Goal: Communication & Community: Answer question/provide support

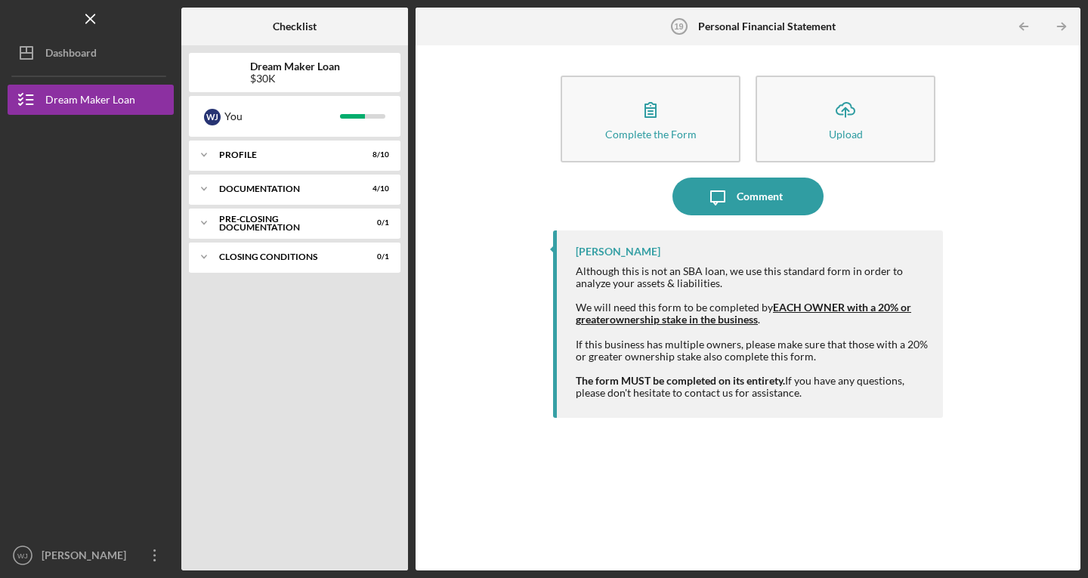
click at [80, 51] on div "Dashboard" at bounding box center [70, 55] width 51 height 34
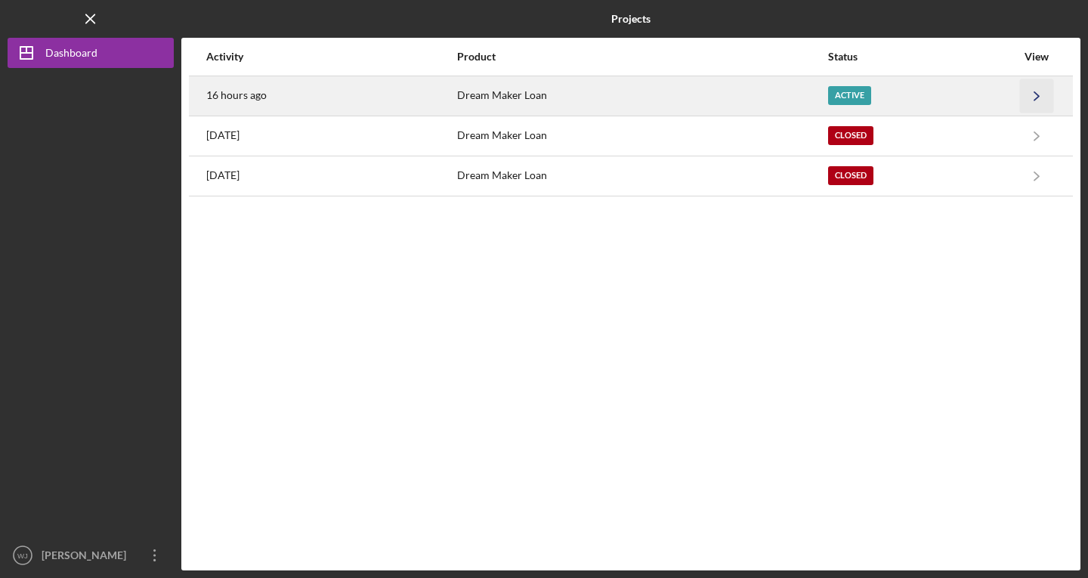
click at [1038, 91] on icon "Icon/Navigate" at bounding box center [1037, 96] width 34 height 34
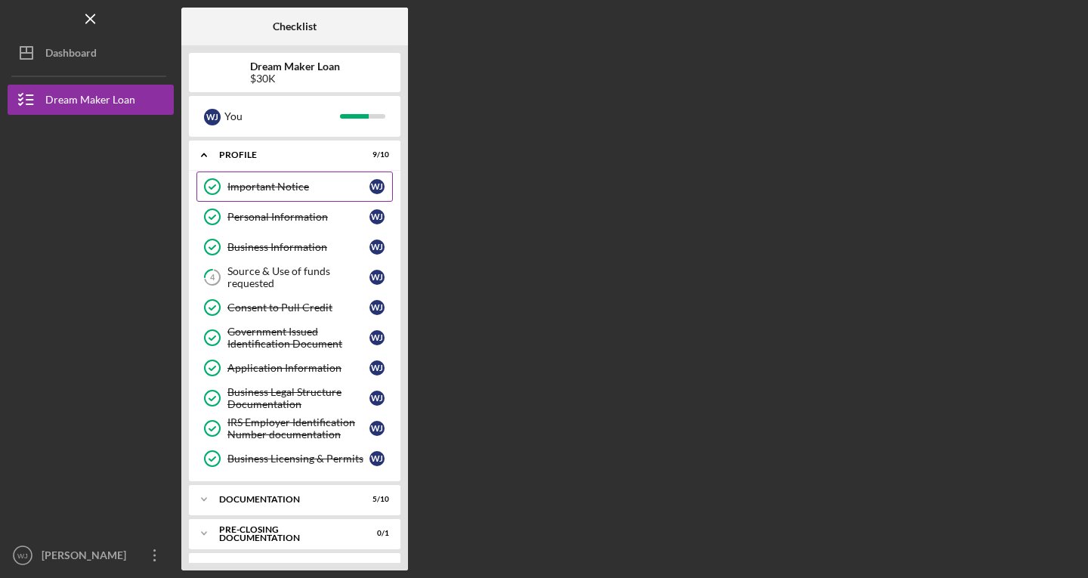
scroll to position [28, 0]
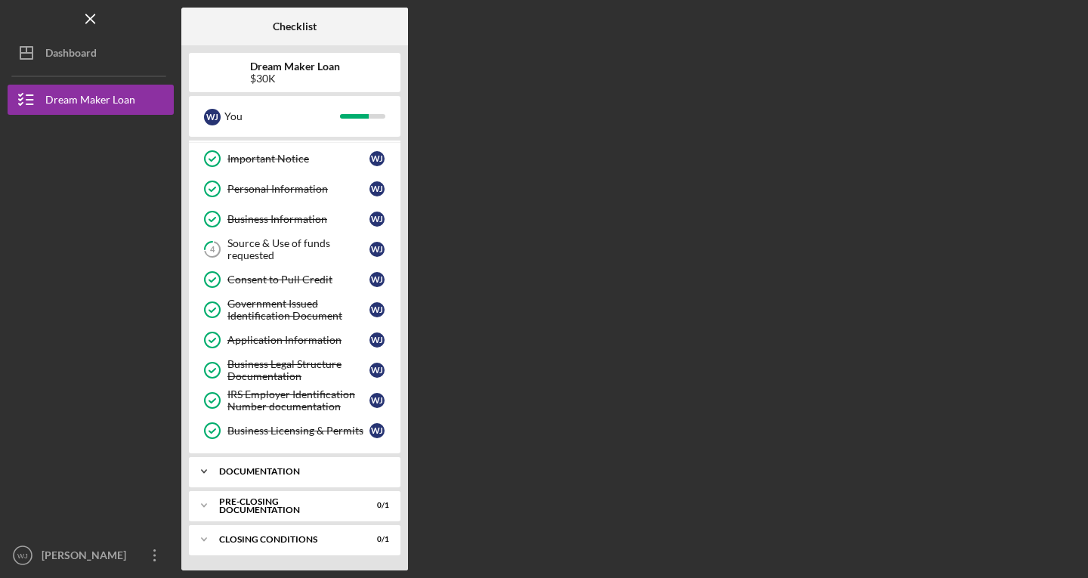
click at [205, 129] on polyline at bounding box center [204, 127] width 5 height 3
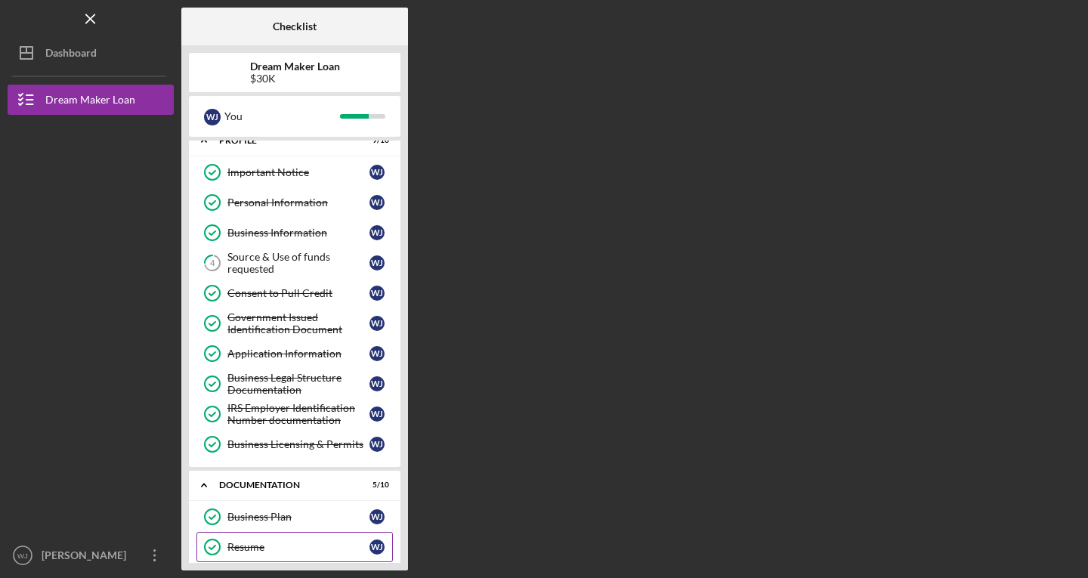
scroll to position [0, 0]
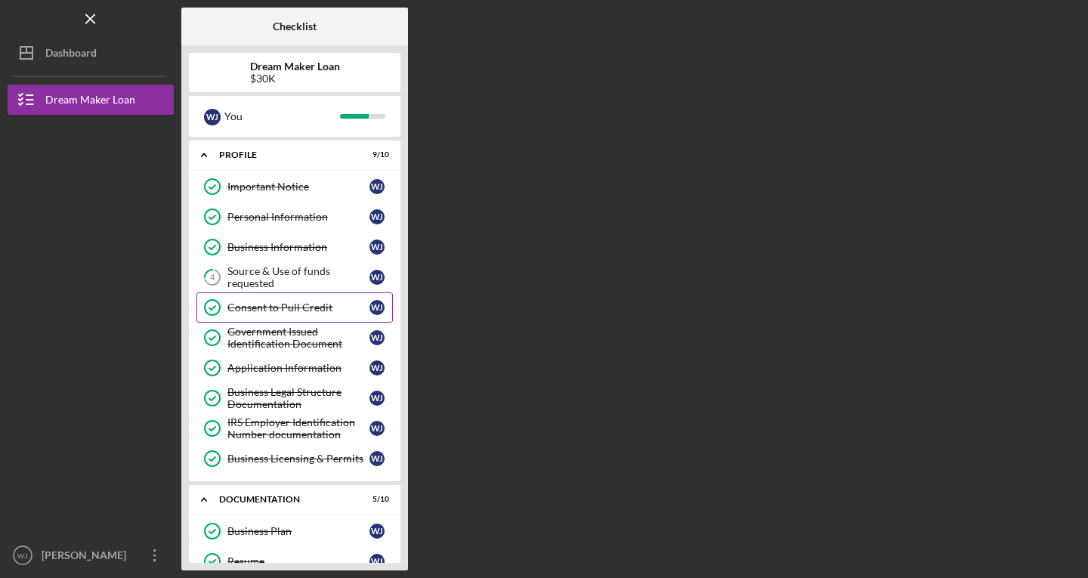
click at [242, 304] on div "Consent to Pull Credit" at bounding box center [298, 307] width 142 height 12
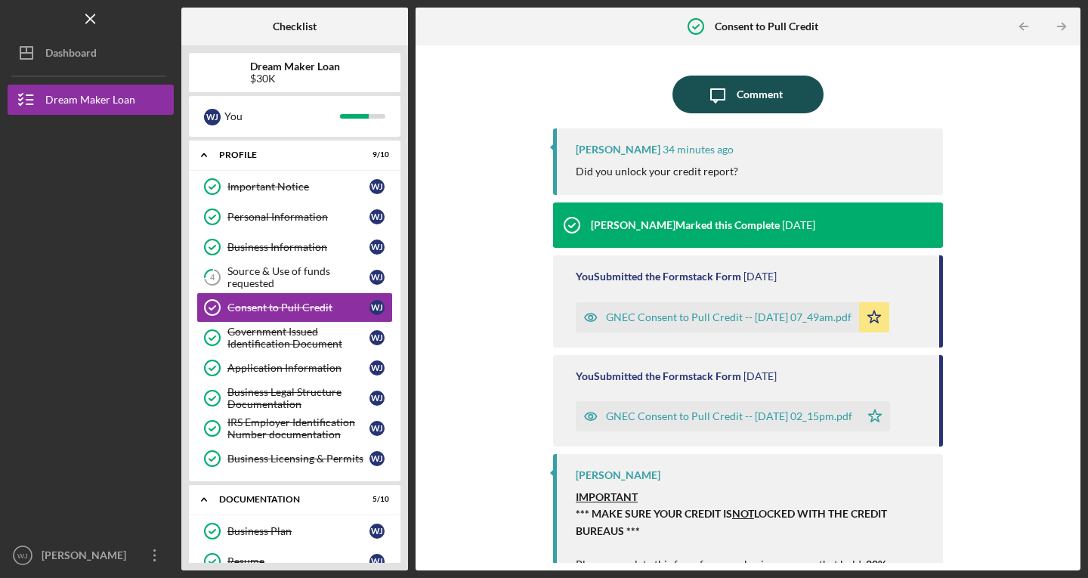
click at [736, 98] on div "Comment" at bounding box center [759, 95] width 46 height 38
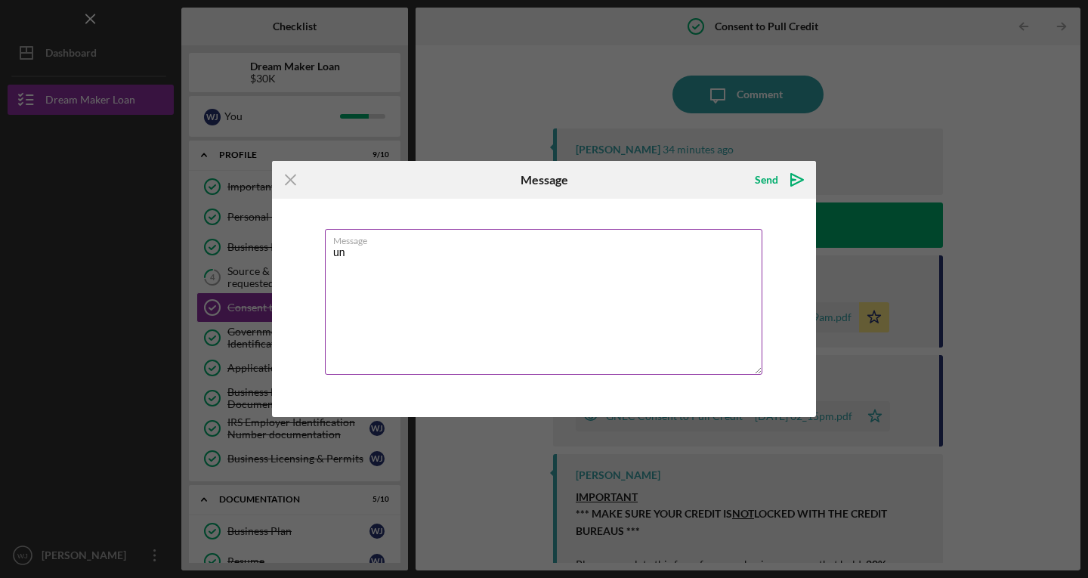
type textarea "u"
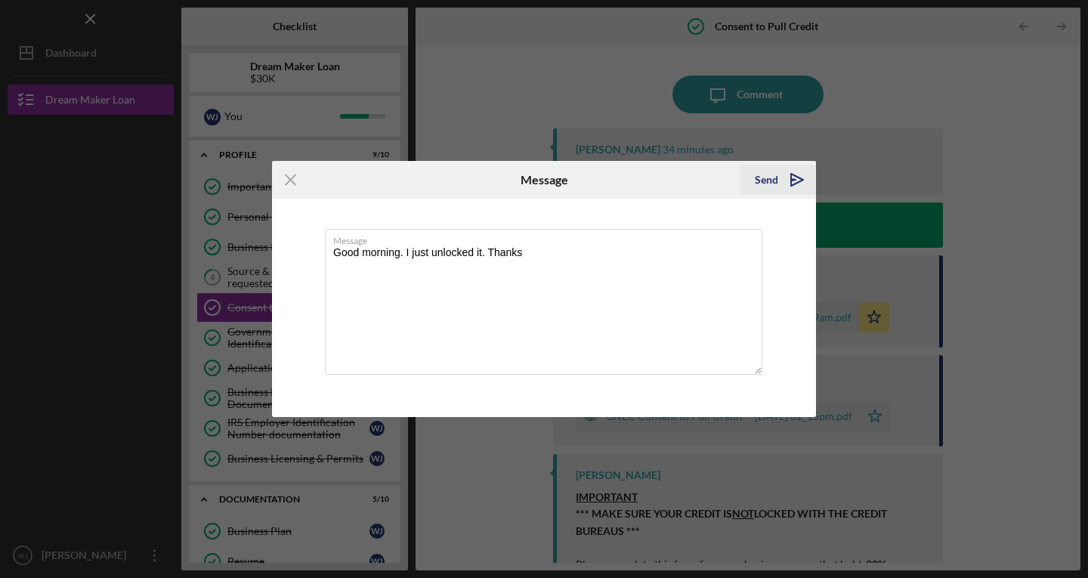
type textarea "Good morning. I just unlocked it. Thanks"
click at [794, 175] on icon "Icon/icon-invite-send" at bounding box center [797, 180] width 38 height 38
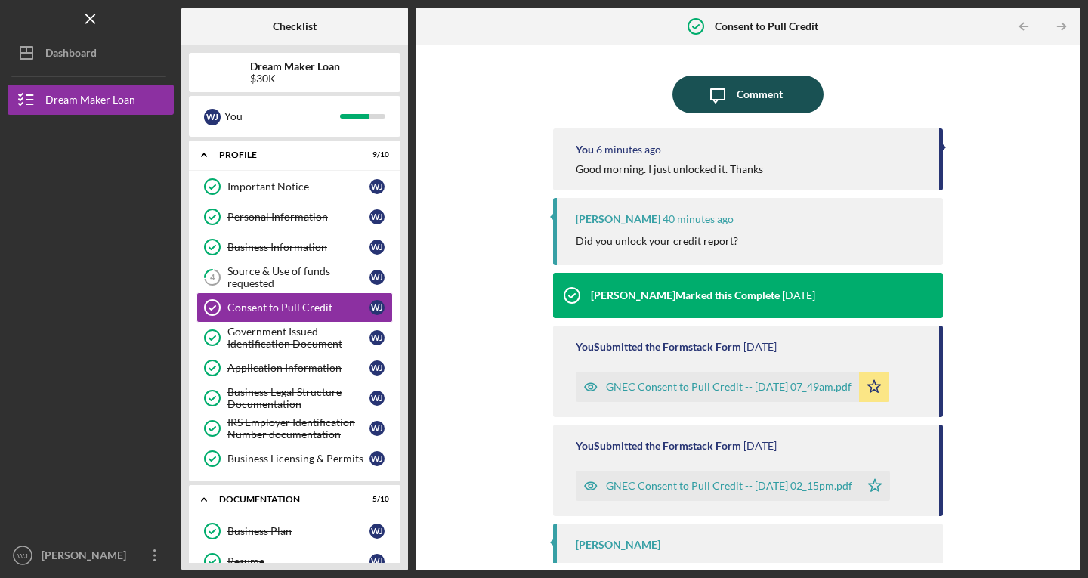
click at [740, 91] on div "Comment" at bounding box center [759, 95] width 46 height 38
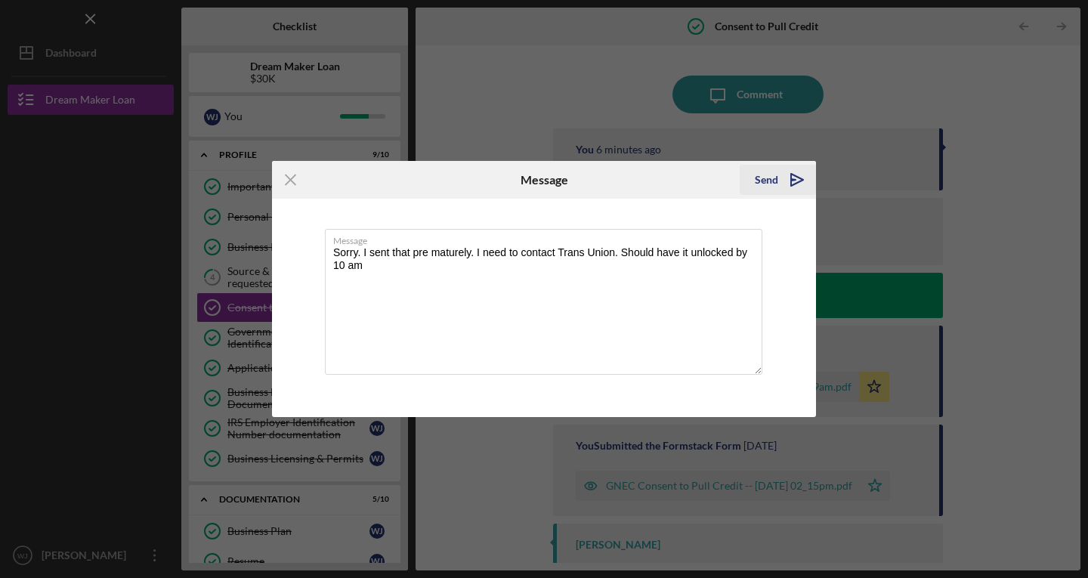
type textarea "Sorry. I sent that pre maturely. I need to contact Trans Union. Should have it …"
click at [782, 186] on icon "Icon/icon-invite-send" at bounding box center [797, 180] width 38 height 38
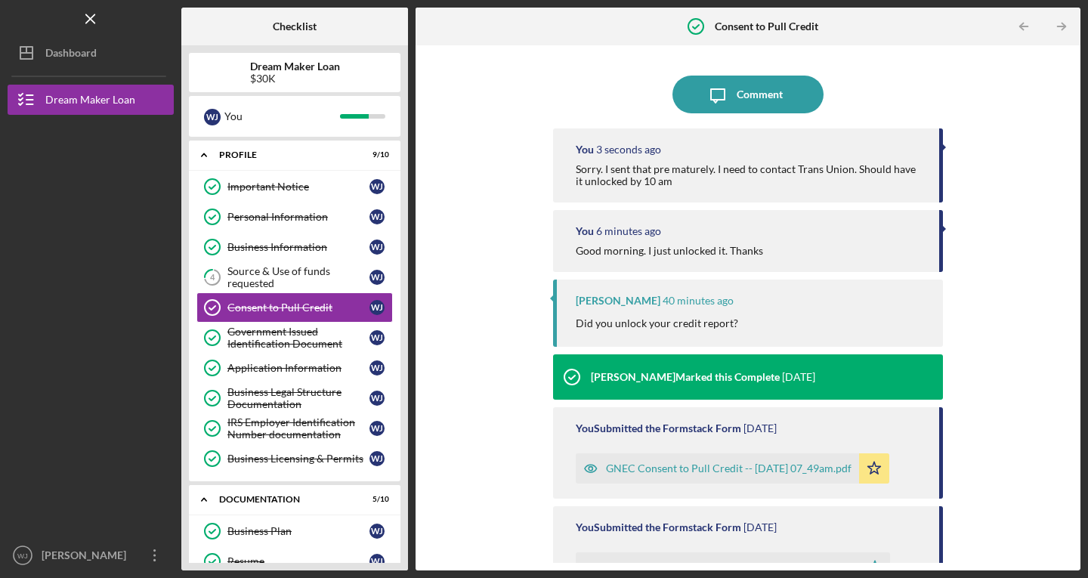
click at [932, 225] on div "You 6 minutes ago Good morning. I just unlocked it. Thanks" at bounding box center [748, 241] width 390 height 62
click at [758, 98] on div "Comment" at bounding box center [759, 95] width 46 height 38
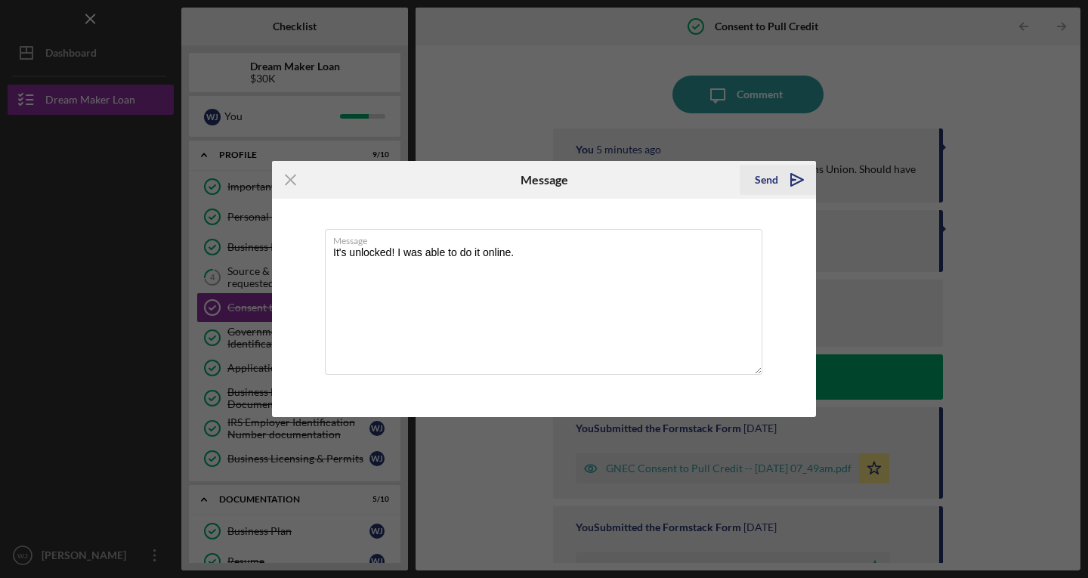
type textarea "It's unlocked! I was able to do it online."
click at [754, 173] on button "Send Icon/icon-invite-send" at bounding box center [777, 180] width 76 height 30
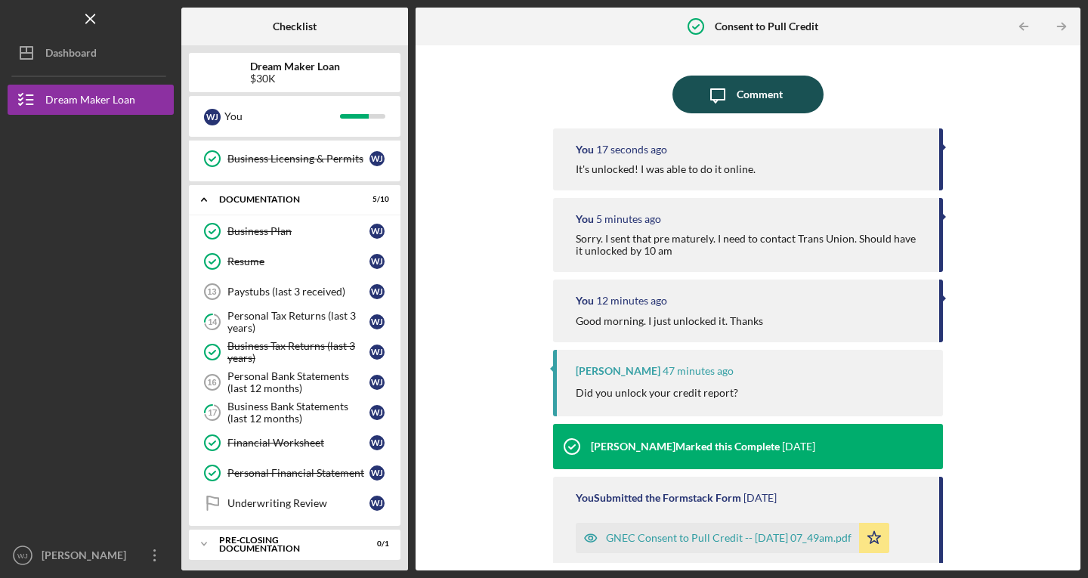
scroll to position [338, 0]
